Goal: Information Seeking & Learning: Learn about a topic

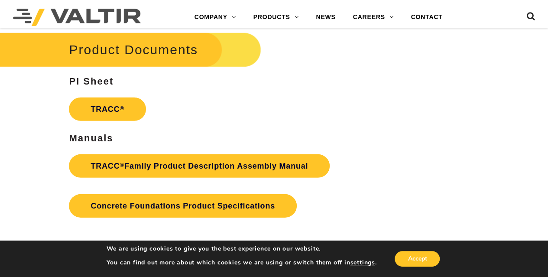
scroll to position [1256, 0]
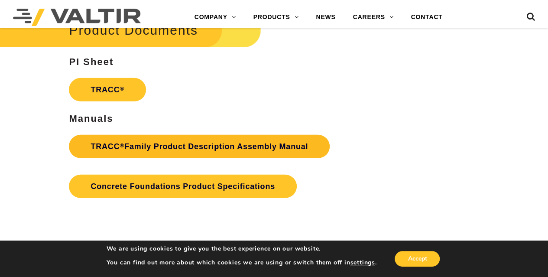
click at [215, 144] on link "TRACC ® Family Product Description Assembly Manual" at bounding box center [199, 146] width 261 height 23
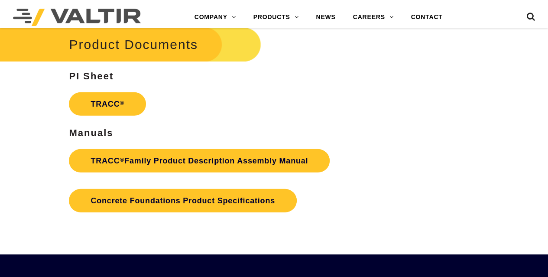
scroll to position [1256, 0]
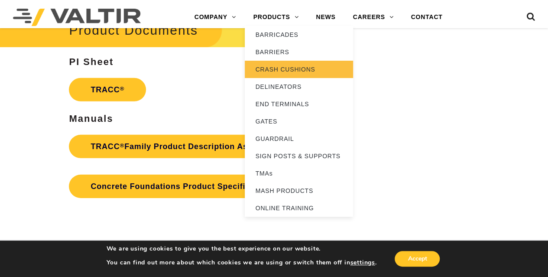
click at [309, 70] on link "CRASH CUSHIONS" at bounding box center [299, 69] width 108 height 17
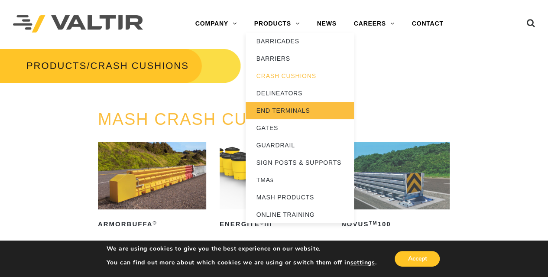
click at [284, 113] on link "END TERMINALS" at bounding box center [300, 110] width 108 height 17
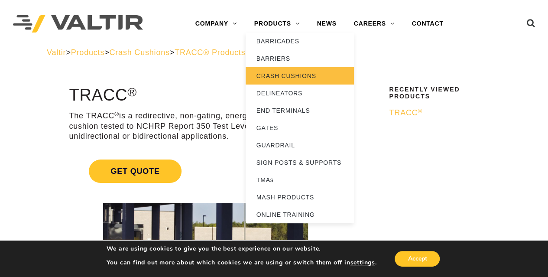
click at [288, 76] on link "CRASH CUSHIONS" at bounding box center [300, 75] width 108 height 17
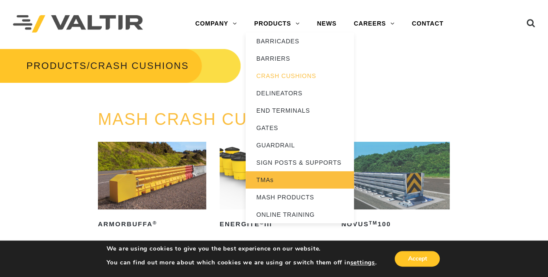
click at [282, 185] on link "TMAs" at bounding box center [300, 179] width 108 height 17
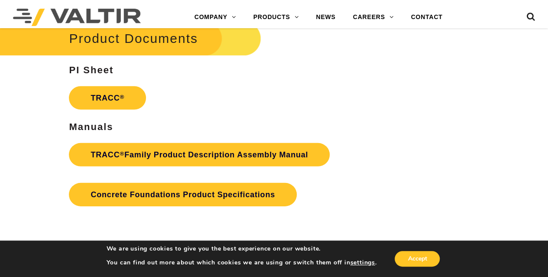
scroll to position [1256, 0]
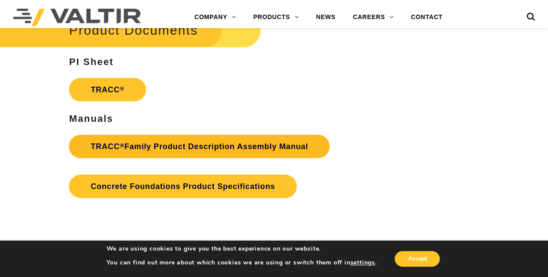
click at [189, 146] on link "TRACC ® Family Product Description Assembly Manual" at bounding box center [199, 146] width 261 height 23
